Goal: Task Accomplishment & Management: Use online tool/utility

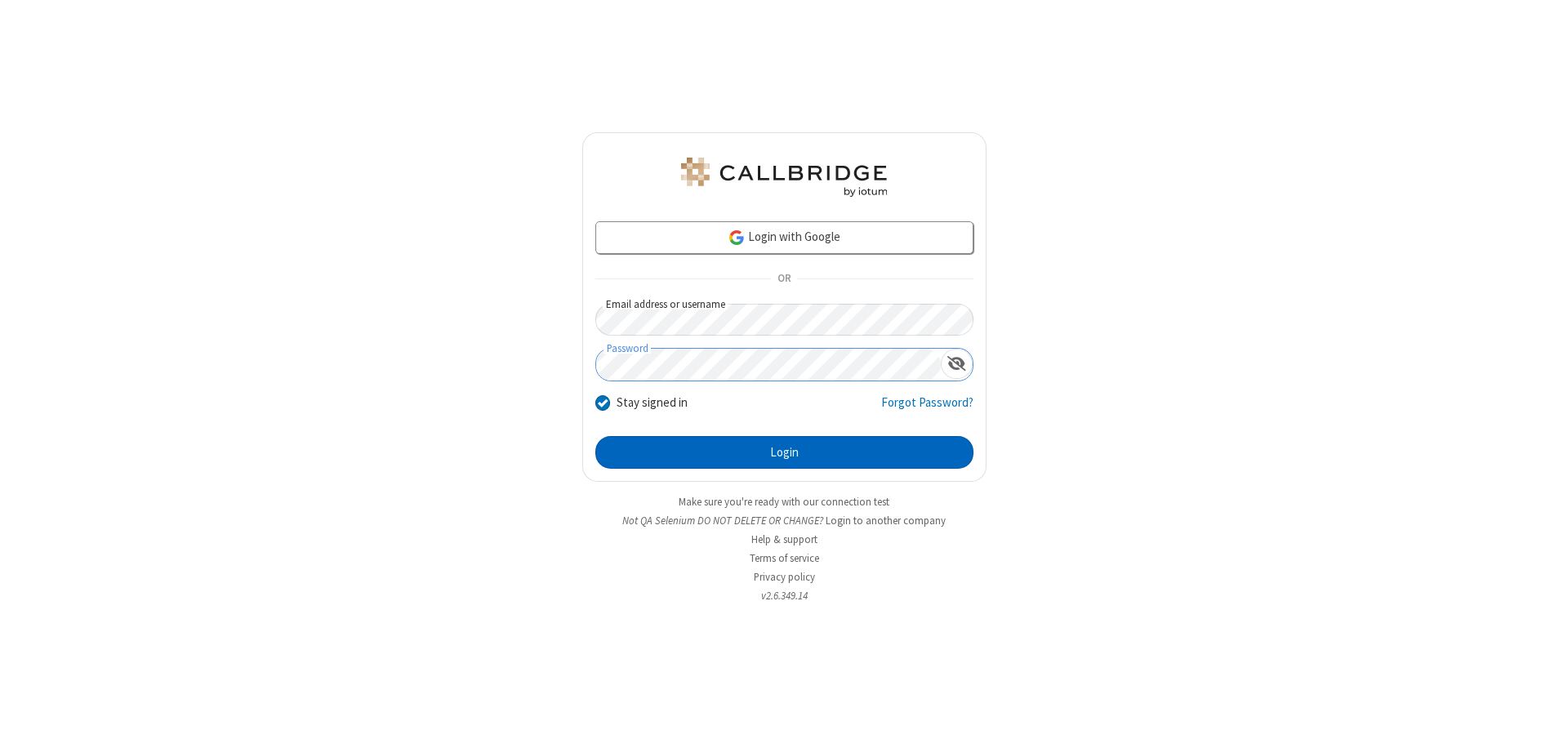
click at [784, 452] on button "Login" at bounding box center [784, 452] width 378 height 33
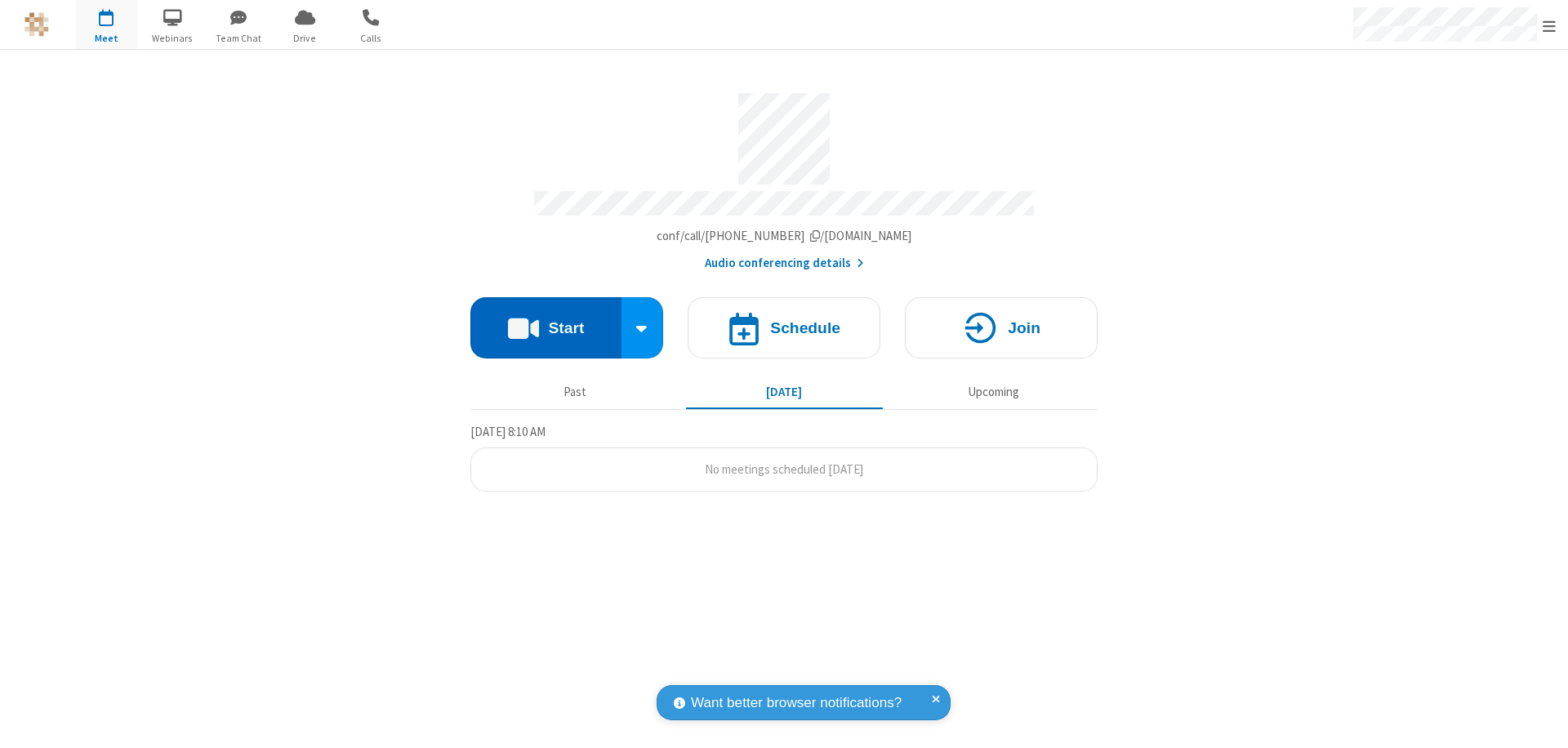
click at [545, 320] on button "Start" at bounding box center [545, 328] width 151 height 62
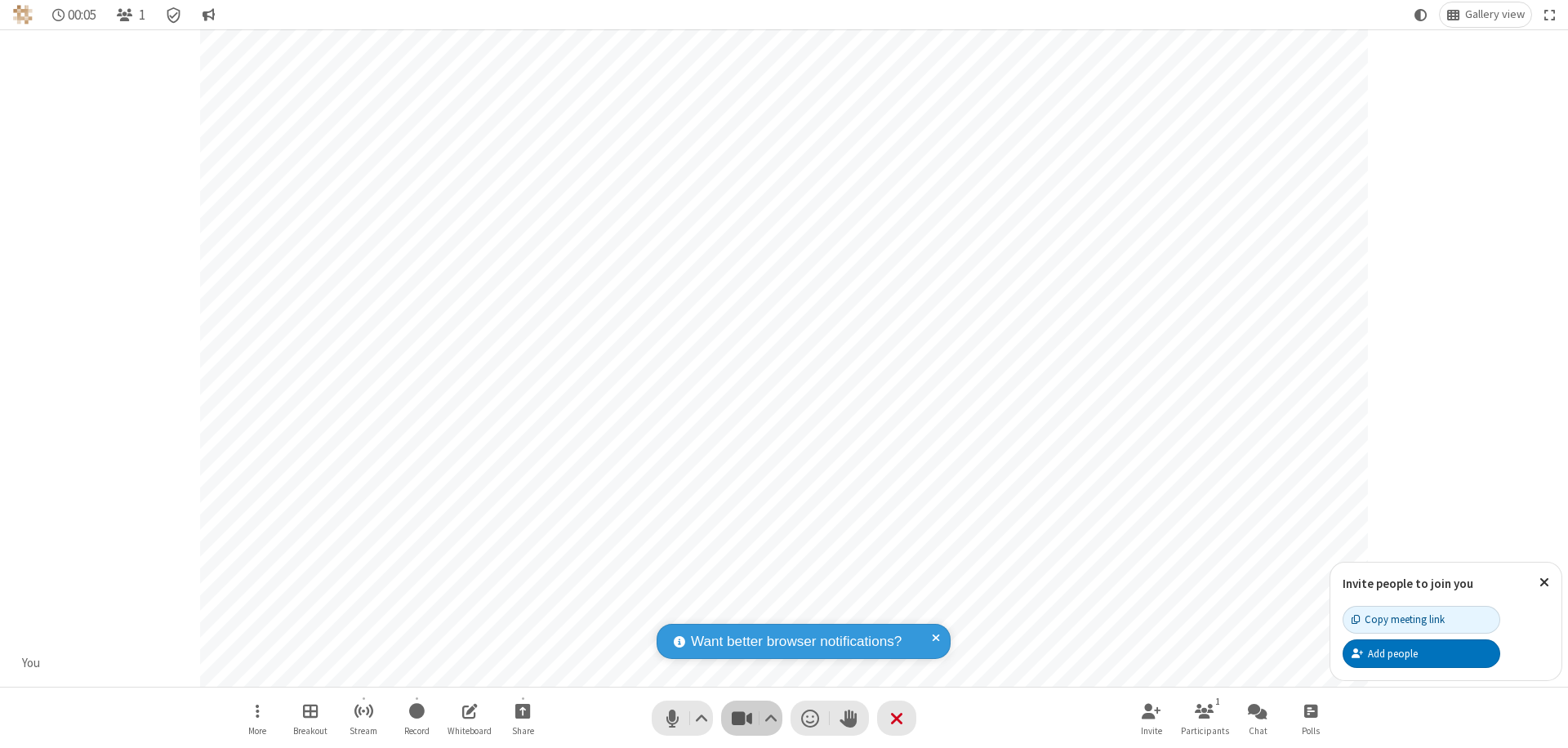
click at [742, 718] on span "Stop video (⌘+Shift+V)" at bounding box center [741, 718] width 25 height 24
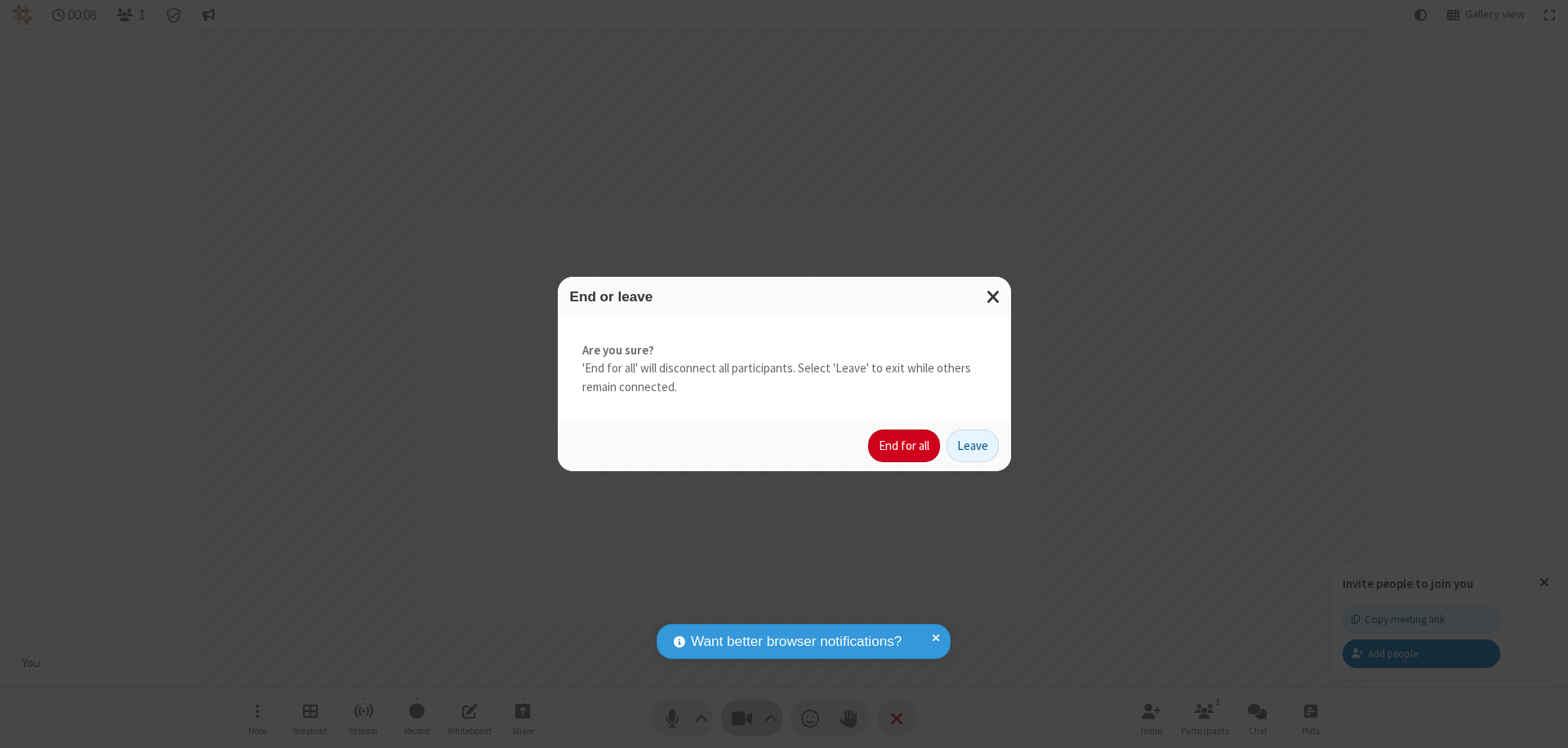
click at [905, 446] on button "End for all" at bounding box center [904, 445] width 71 height 33
